Goal: Task Accomplishment & Management: Manage account settings

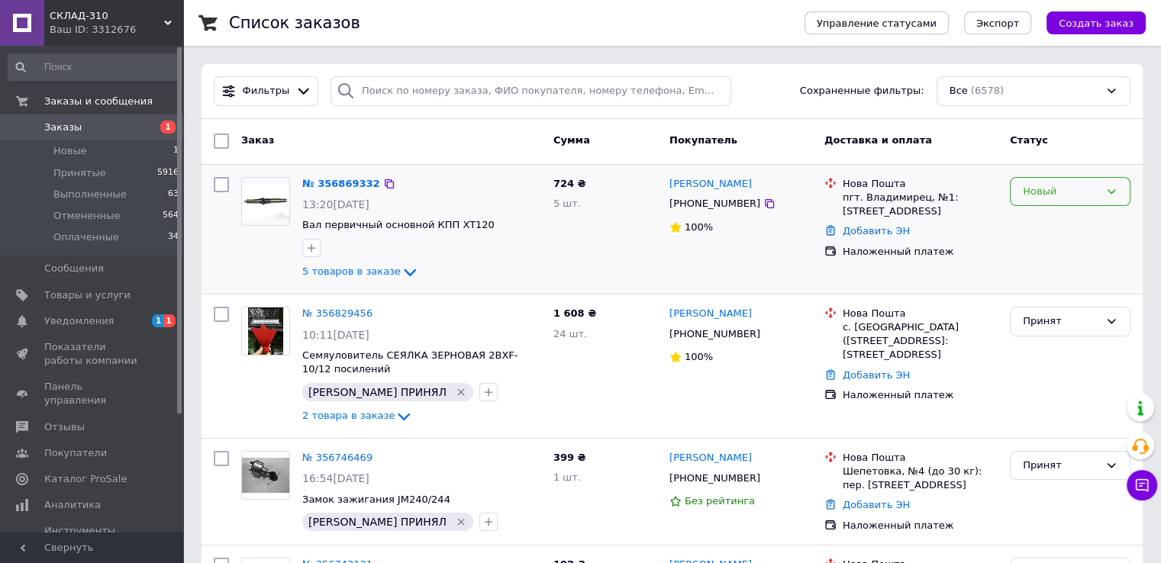
click at [1077, 202] on div "Новый" at bounding box center [1070, 192] width 121 height 30
click at [1061, 222] on li "Принят" at bounding box center [1070, 223] width 119 height 28
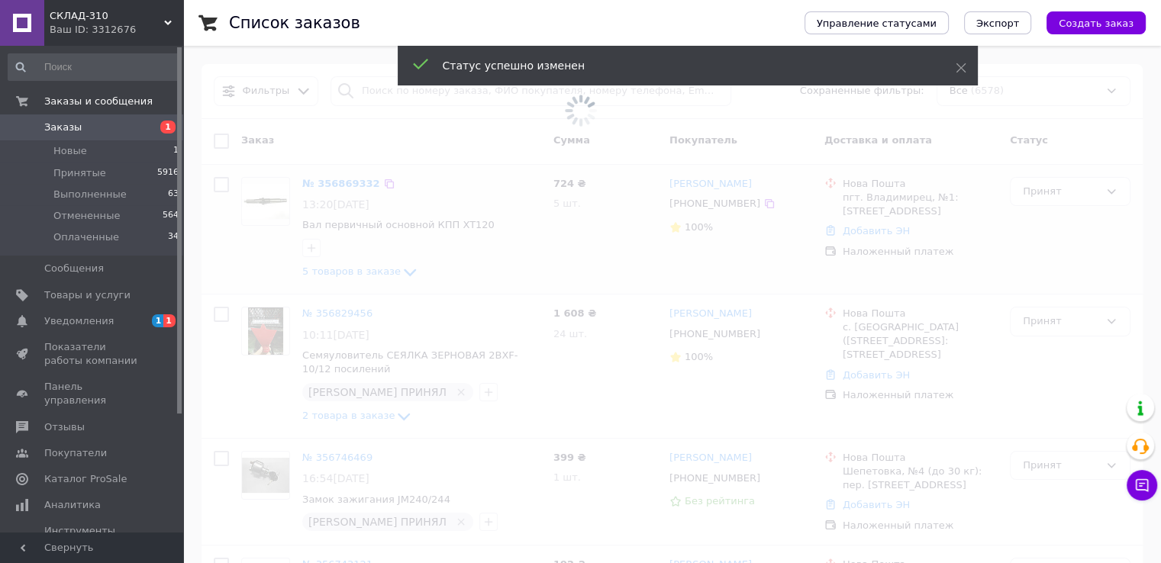
click at [372, 276] on span at bounding box center [580, 281] width 1161 height 563
click at [372, 275] on span at bounding box center [580, 281] width 1161 height 563
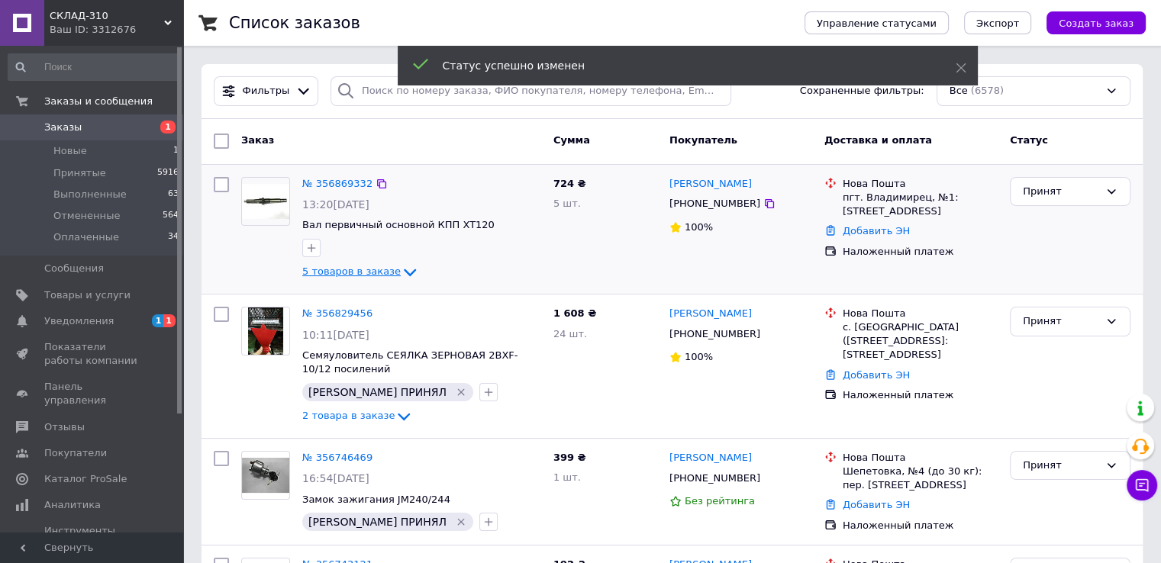
click at [385, 267] on span "5 товаров в заказе" at bounding box center [351, 271] width 98 height 11
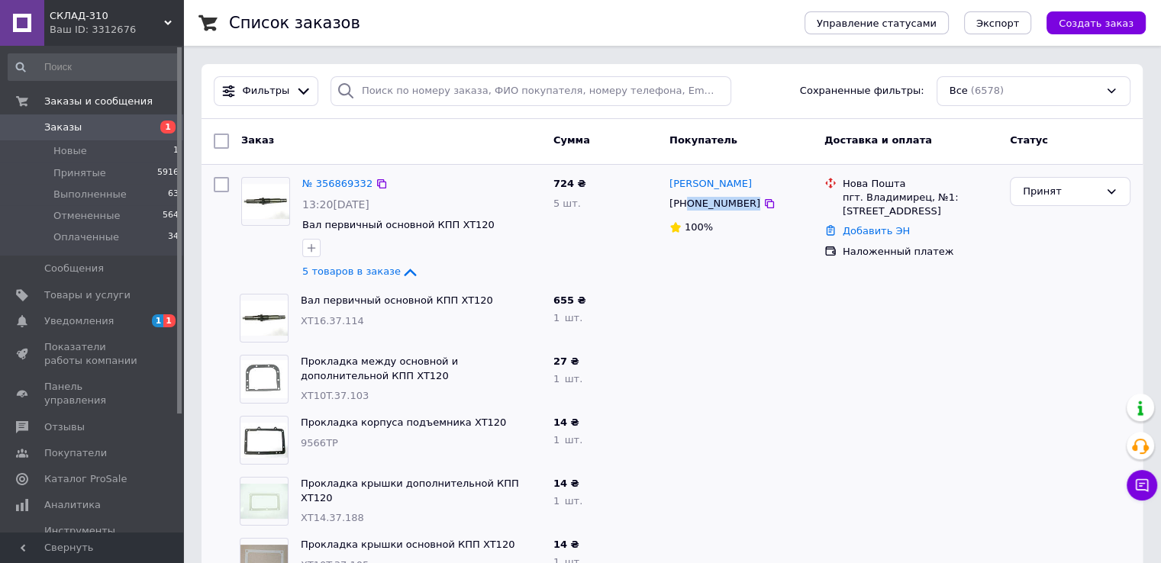
drag, startPoint x: 684, startPoint y: 202, endPoint x: 769, endPoint y: 204, distance: 84.7
click at [769, 204] on div "[PHONE_NUMBER]" at bounding box center [741, 203] width 146 height 17
copy div "0961677357"
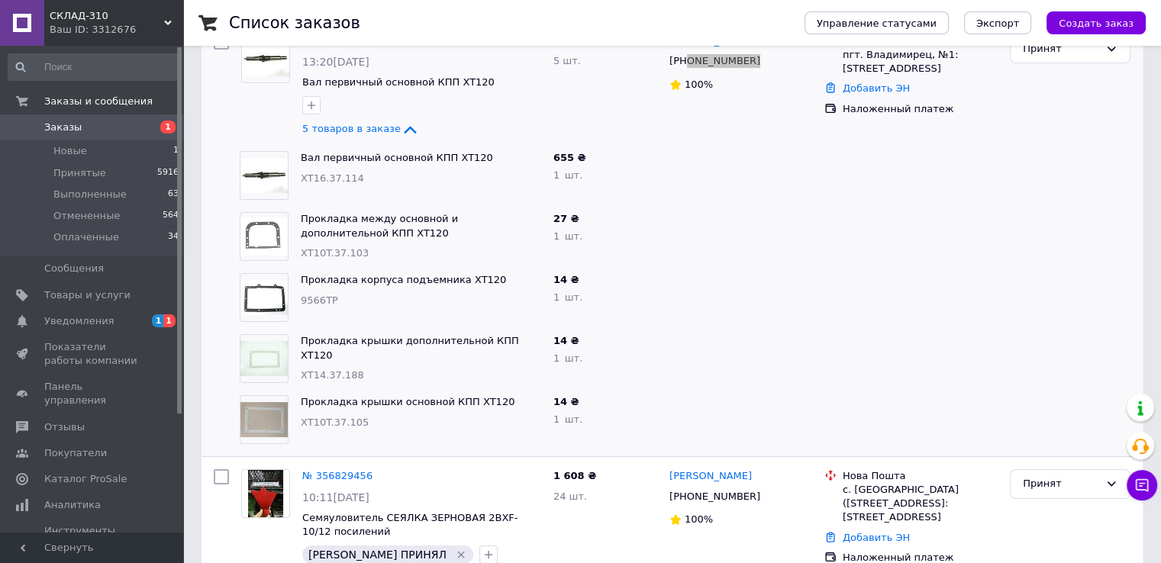
scroll to position [229, 0]
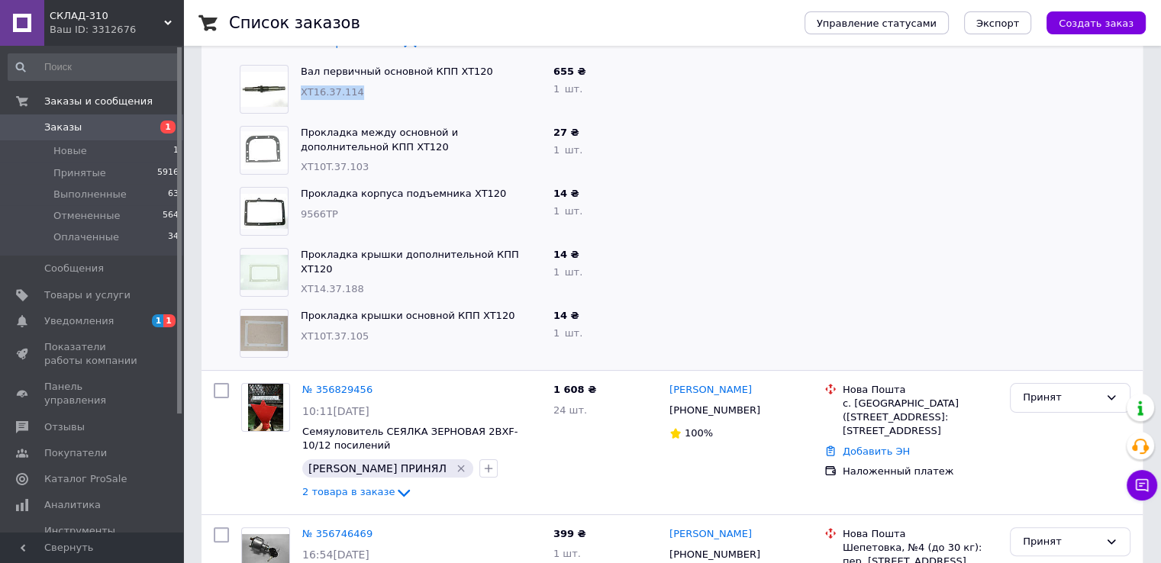
drag, startPoint x: 357, startPoint y: 86, endPoint x: 296, endPoint y: 95, distance: 61.6
click at [296, 95] on div "Вал первичный основной КПП XT120 XT16.37.114" at bounding box center [421, 89] width 253 height 61
copy span "XT16.37.114"
drag, startPoint x: 356, startPoint y: 163, endPoint x: 298, endPoint y: 169, distance: 58.3
click at [298, 169] on div "Прокладка между основной и дополнительной КПП XT120 XT10T.37.103" at bounding box center [421, 150] width 253 height 61
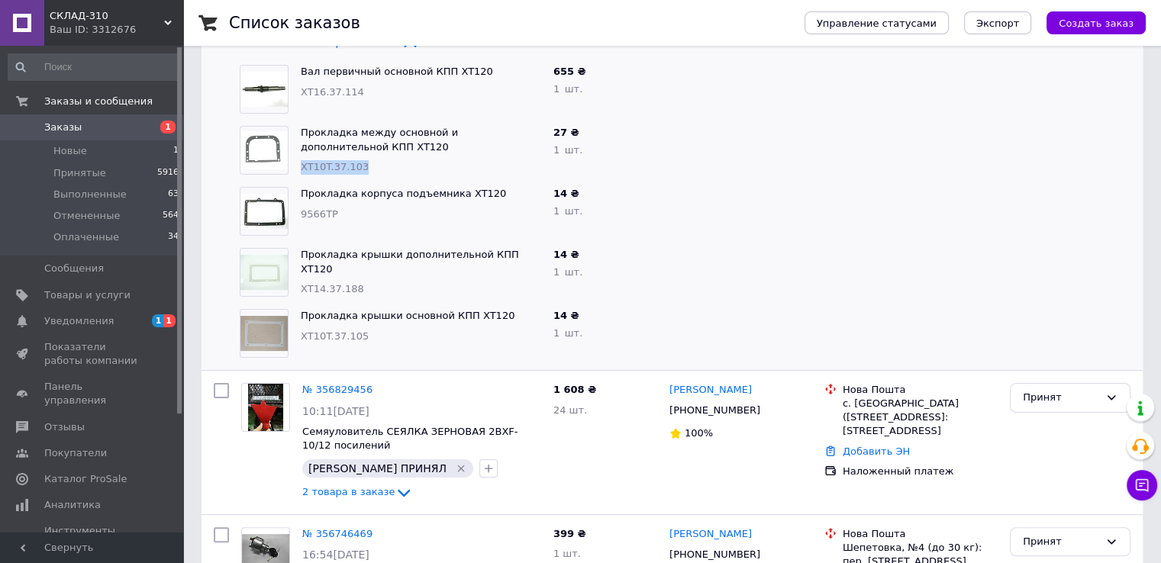
copy span "XT10T.37.103"
drag, startPoint x: 347, startPoint y: 214, endPoint x: 298, endPoint y: 211, distance: 48.9
click at [298, 211] on div "Прокладка корпуса подъемника XT120 9566ТР" at bounding box center [421, 211] width 253 height 61
copy span "9566ТР"
drag, startPoint x: 371, startPoint y: 279, endPoint x: 294, endPoint y: 275, distance: 77.2
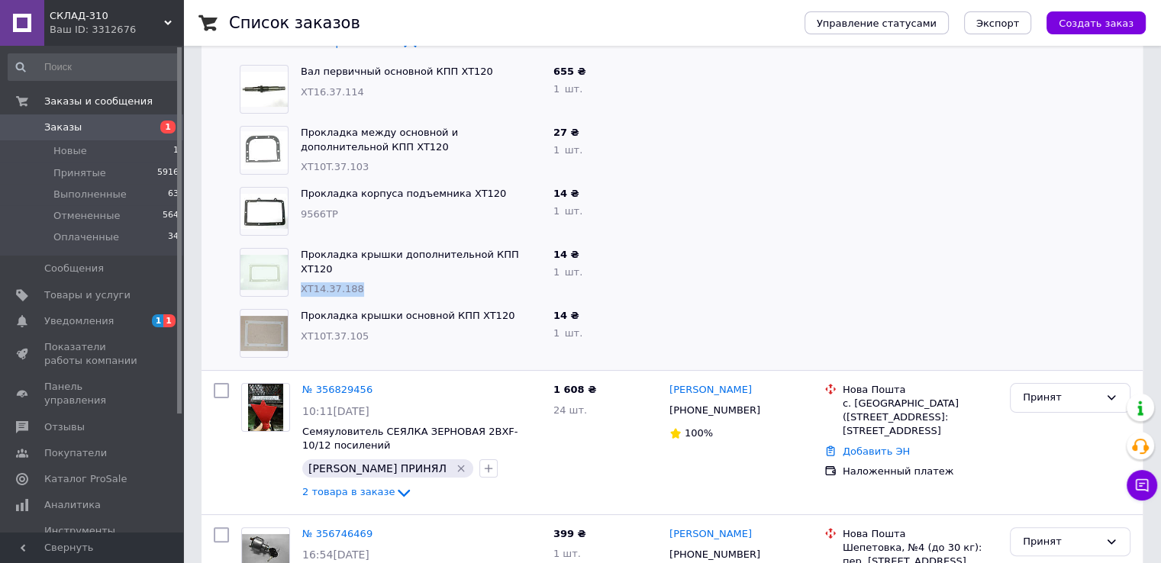
click at [295, 275] on div "Прокладка крышки дополнительной КПП XT120 XT14.37.188" at bounding box center [421, 272] width 253 height 61
copy span "XT14.37.188"
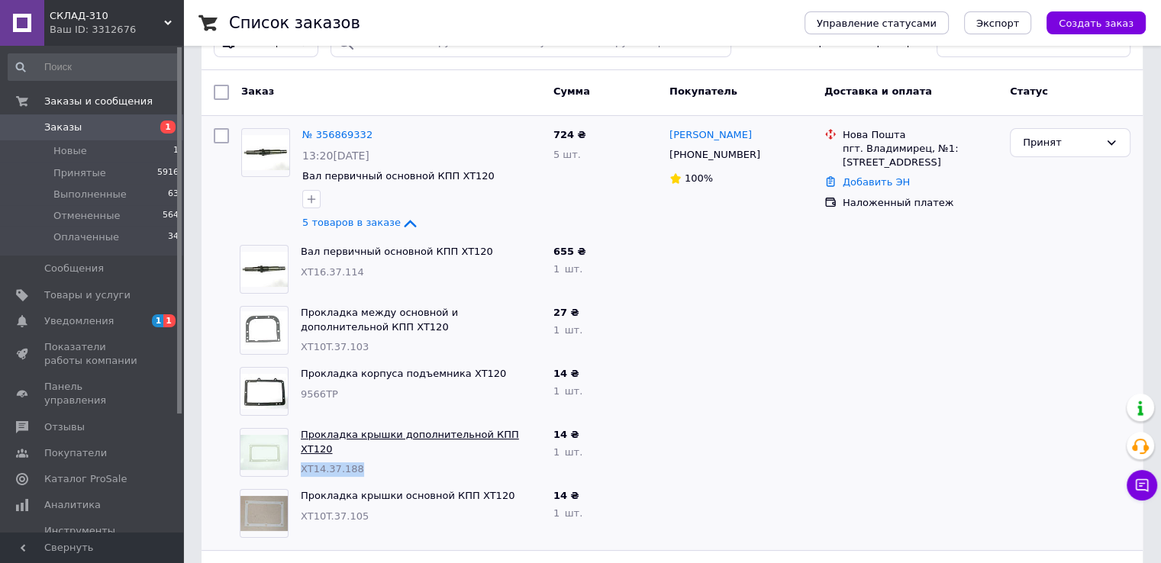
scroll to position [76, 0]
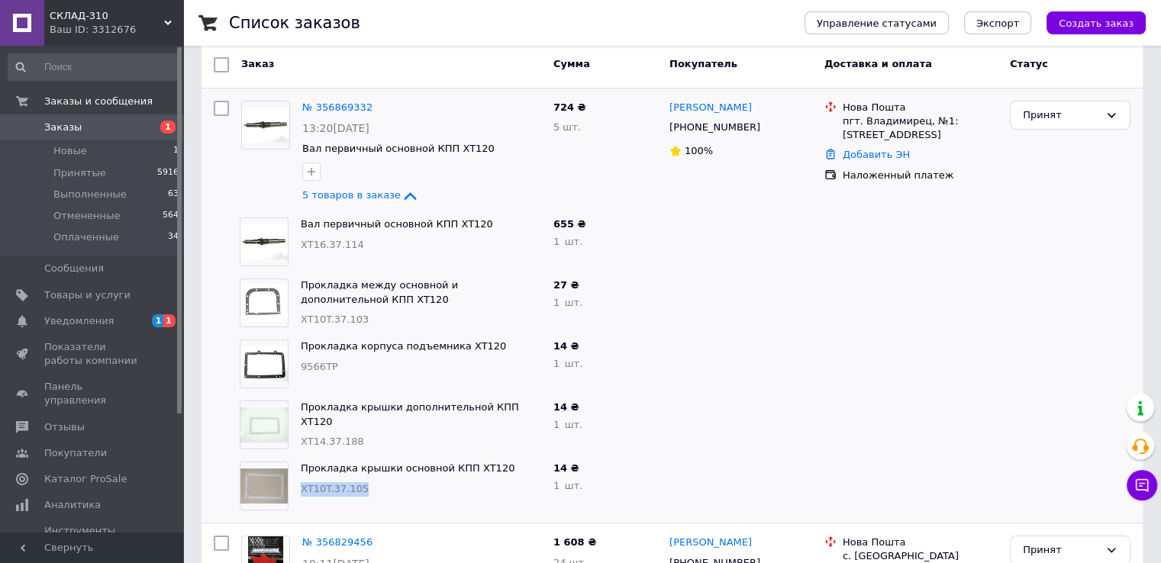
drag, startPoint x: 376, startPoint y: 494, endPoint x: 301, endPoint y: 492, distance: 74.8
click at [301, 492] on div "XT10T.37.105" at bounding box center [421, 489] width 240 height 15
copy span "XT10T.37.105"
drag, startPoint x: 363, startPoint y: 245, endPoint x: 300, endPoint y: 250, distance: 62.8
click at [301, 250] on div "XT16.37.114" at bounding box center [421, 245] width 240 height 15
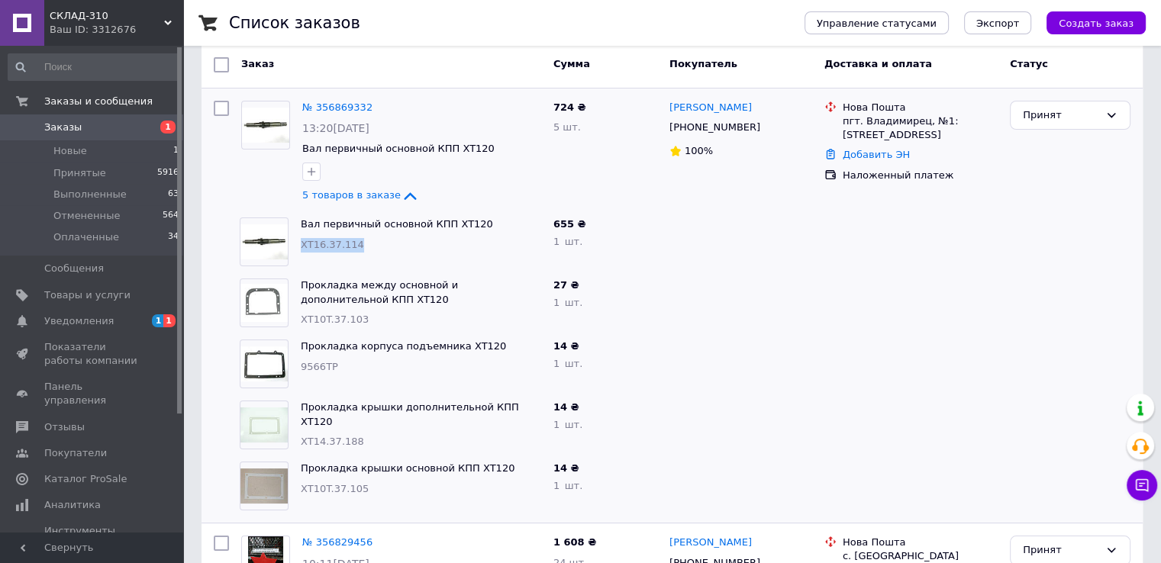
copy span "XT16.37.114"
drag, startPoint x: 314, startPoint y: 488, endPoint x: 298, endPoint y: 489, distance: 16.8
click at [298, 489] on div "Прокладка крышки основной КПП XT120 XT10T.37.105" at bounding box center [421, 486] width 253 height 61
copy span "XT10T.37.105"
click at [316, 171] on icon "button" at bounding box center [311, 172] width 12 height 12
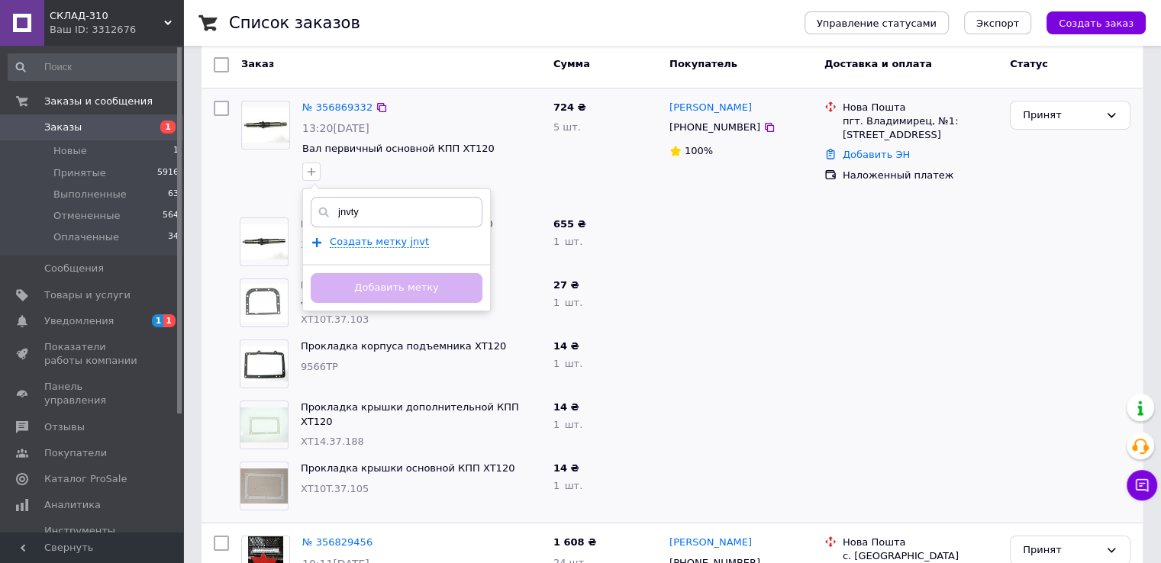
type input "jnvtyf"
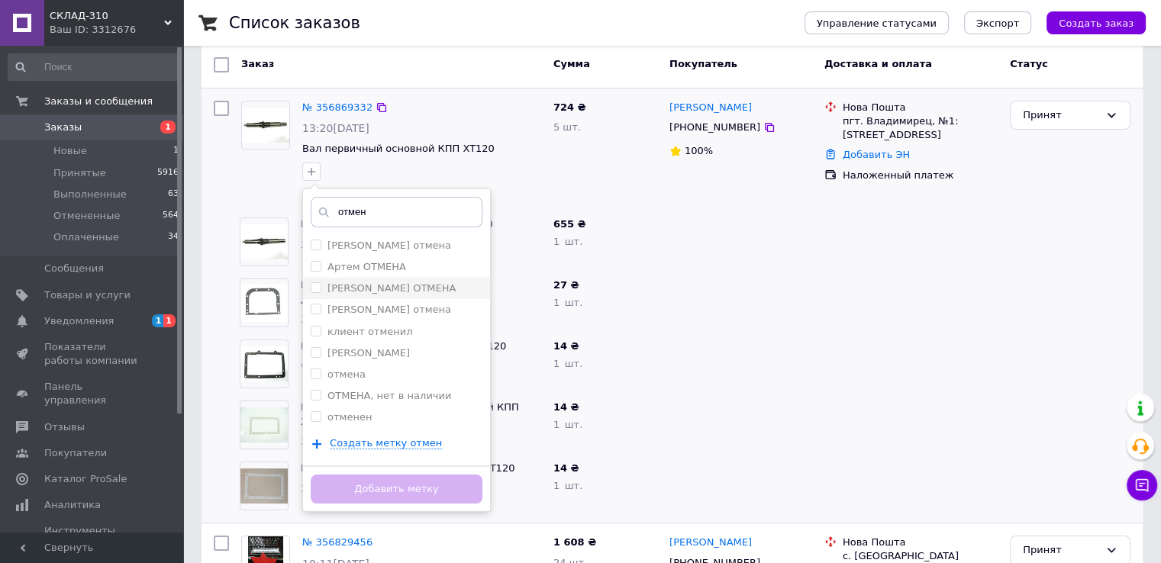
type input "отмен"
click at [334, 285] on label "[PERSON_NAME] ОТМЕНА" at bounding box center [391, 287] width 128 height 11
checkbox input "true"
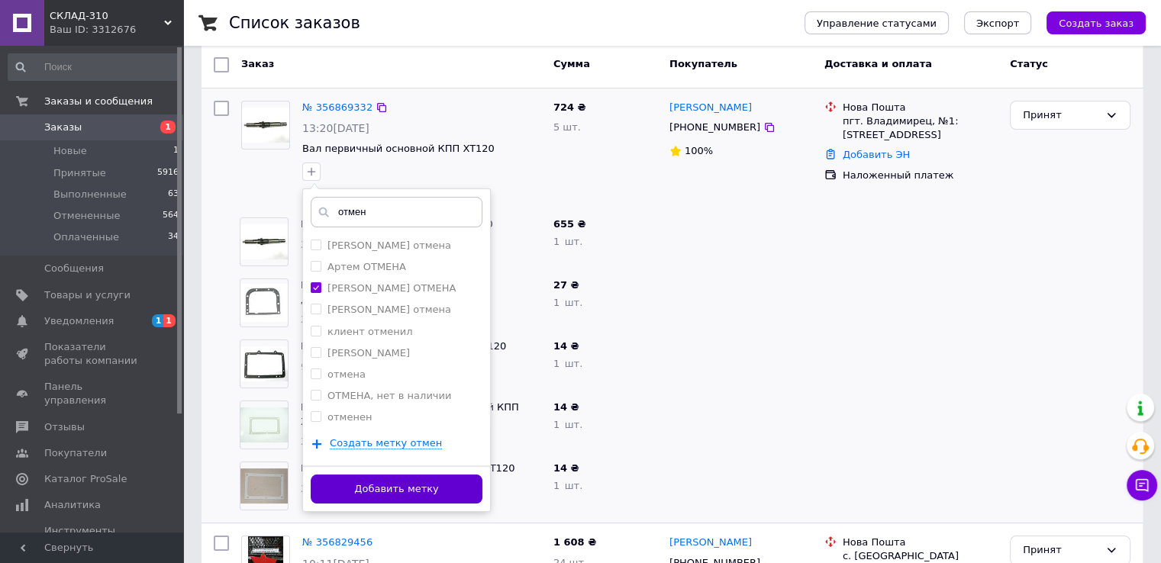
click at [385, 495] on button "Добавить метку" at bounding box center [397, 490] width 172 height 30
